Goal: Task Accomplishment & Management: Use online tool/utility

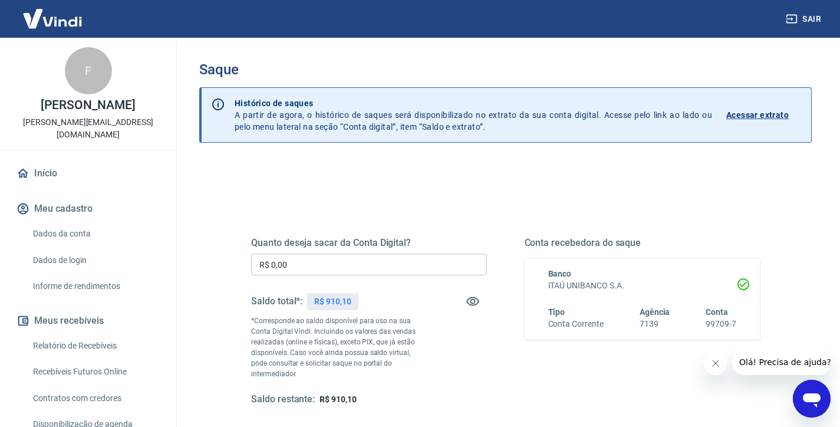
click at [332, 262] on input "R$ 0,00" at bounding box center [369, 264] width 236 height 22
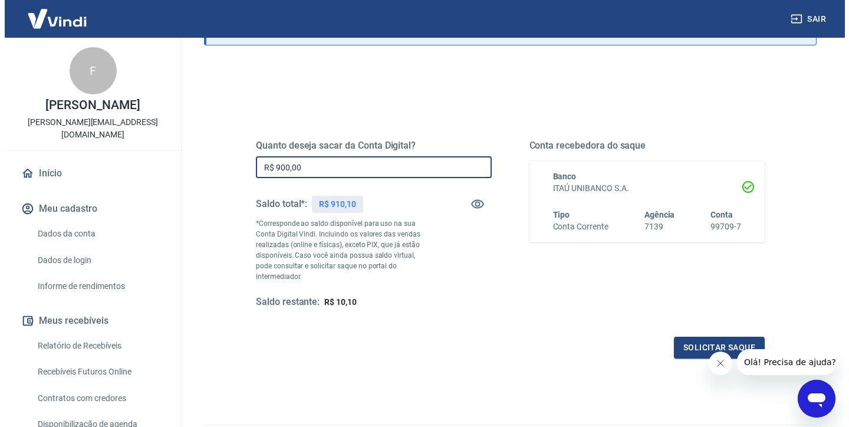
scroll to position [136, 0]
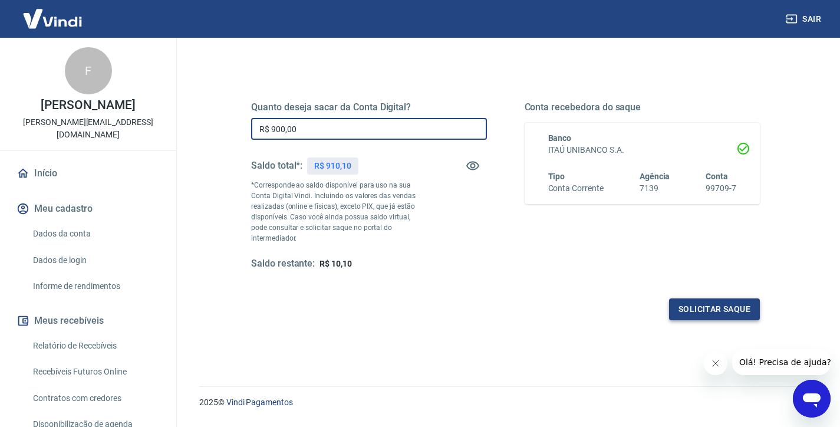
type input "R$ 900,00"
click at [724, 307] on button "Solicitar saque" at bounding box center [714, 309] width 91 height 22
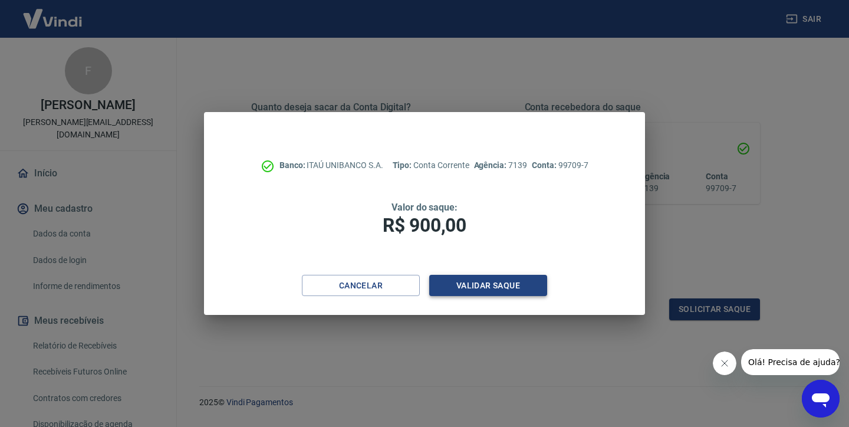
click at [494, 283] on button "Validar saque" at bounding box center [488, 286] width 118 height 22
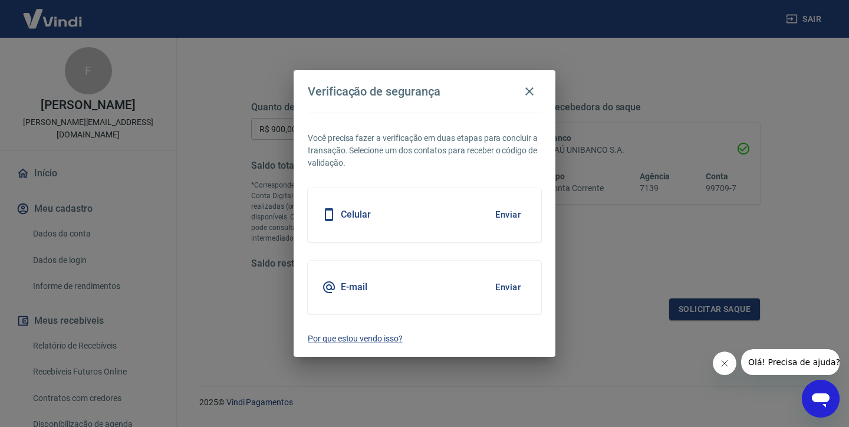
click at [503, 215] on button "Enviar" at bounding box center [508, 214] width 38 height 25
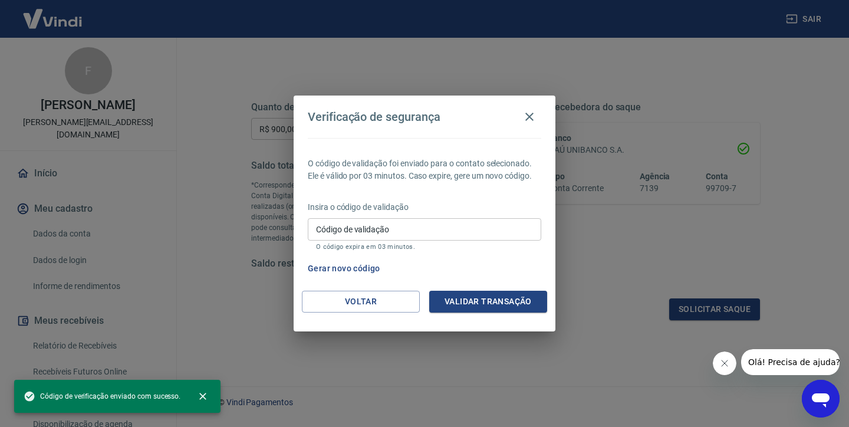
click at [407, 236] on input "Código de validação" at bounding box center [424, 229] width 233 height 22
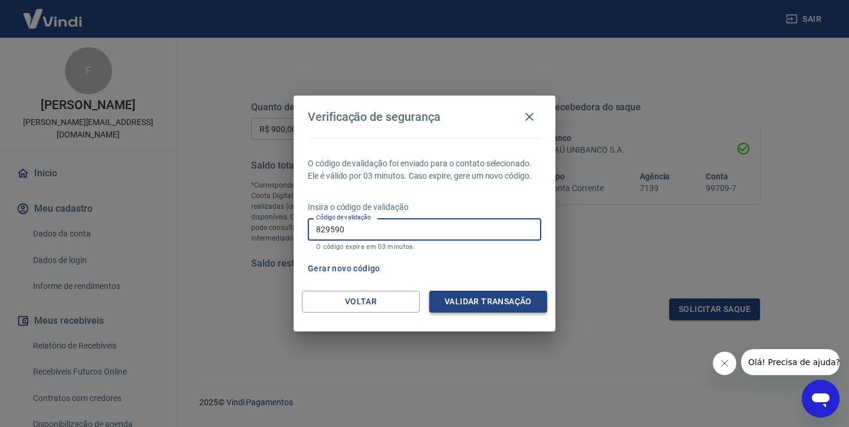
type input "829590"
click at [518, 303] on button "Validar transação" at bounding box center [488, 302] width 118 height 22
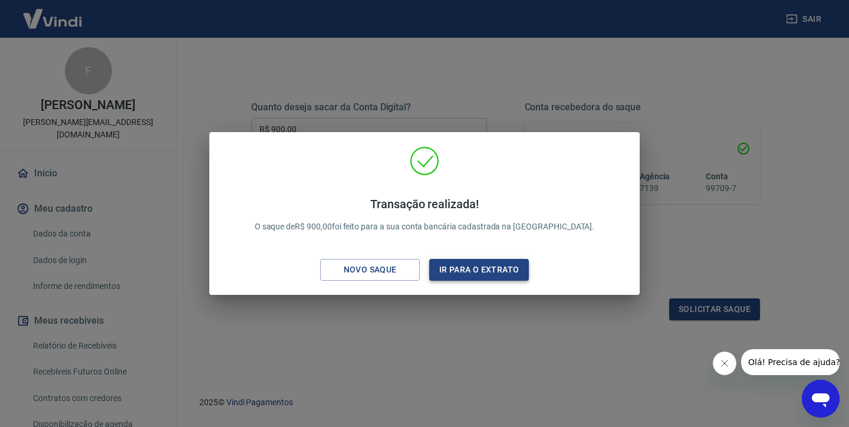
click at [475, 268] on button "Ir para o extrato" at bounding box center [479, 270] width 100 height 22
